Goal: Task Accomplishment & Management: Manage account settings

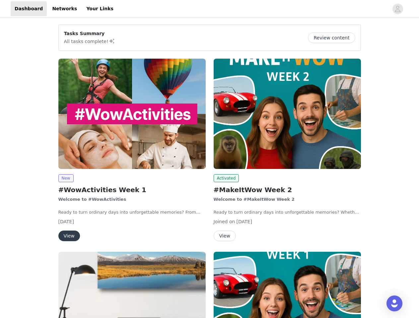
click at [210, 159] on div "Activated #MakeItWow Week 2 Welcome to #MakeItWow Week 2 Ready to turn ordinary…" at bounding box center [287, 151] width 155 height 193
click at [209, 9] on div at bounding box center [252, 8] width 271 height 15
click at [398, 9] on icon "avatar" at bounding box center [397, 9] width 6 height 11
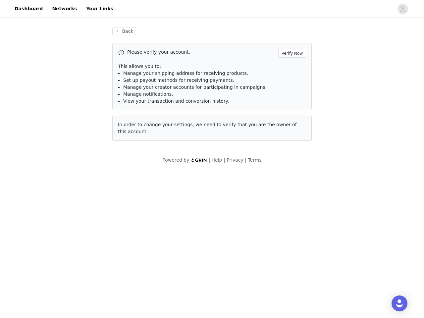
click at [132, 114] on div "Please verify your account. Verify Now This allows you to: Manage your shipping…" at bounding box center [212, 92] width 200 height 98
